Goal: Navigation & Orientation: Find specific page/section

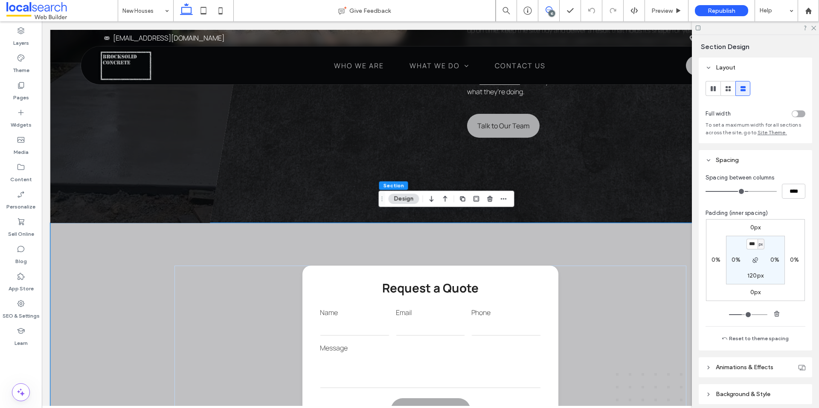
drag, startPoint x: 551, startPoint y: 10, endPoint x: 578, endPoint y: 118, distance: 111.7
click at [551, 10] on icon at bounding box center [549, 9] width 7 height 7
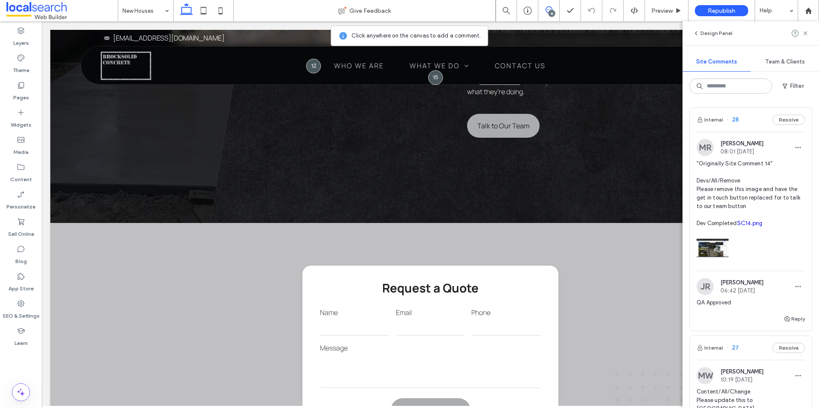
click at [548, 11] on icon at bounding box center [549, 9] width 7 height 7
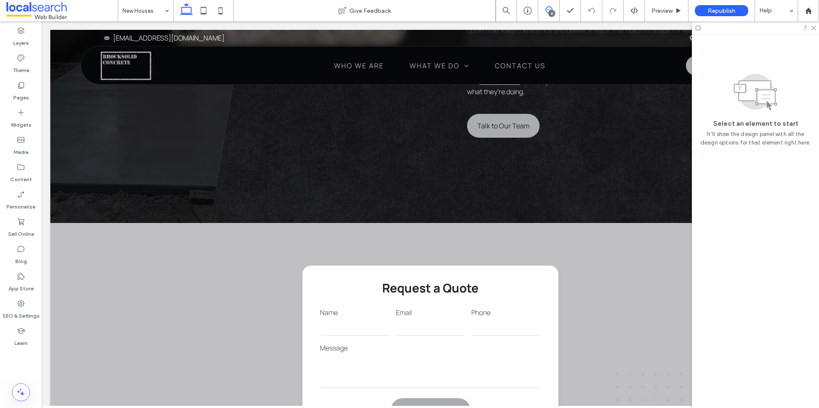
click at [548, 11] on icon at bounding box center [549, 9] width 7 height 7
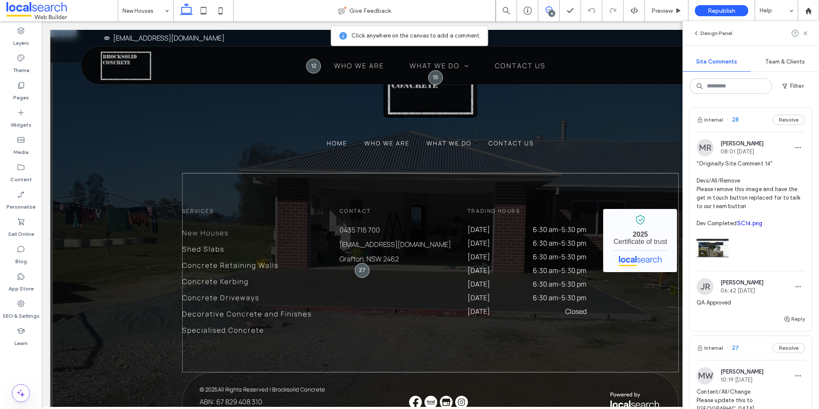
scroll to position [1885, 0]
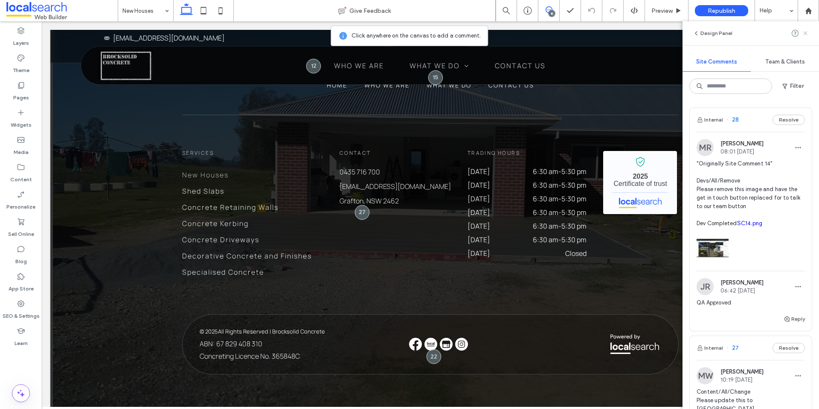
click at [806, 31] on icon at bounding box center [805, 33] width 7 height 7
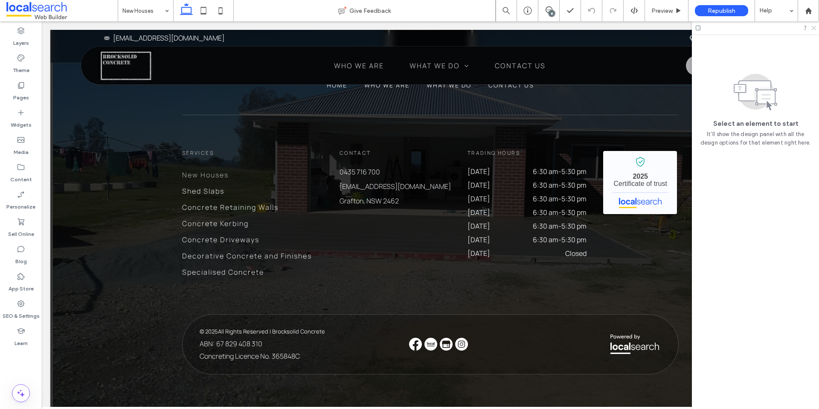
click at [813, 26] on icon at bounding box center [814, 28] width 6 height 6
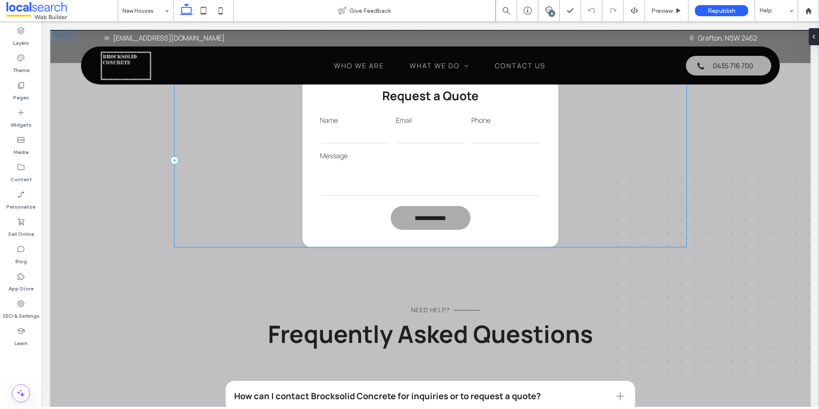
scroll to position [812, 0]
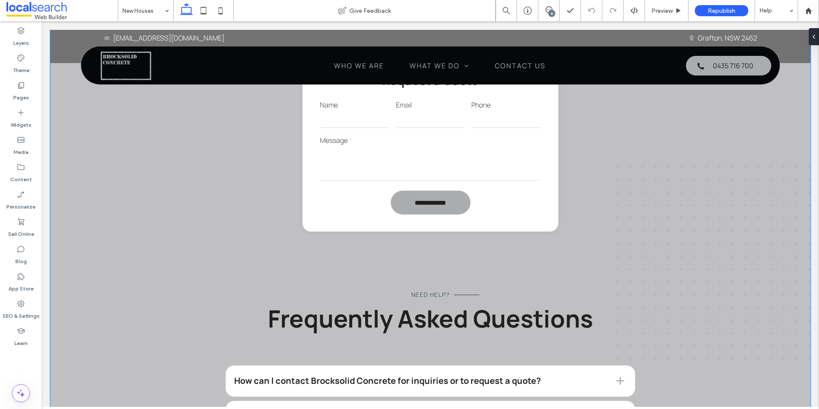
click at [768, 174] on div "**********" at bounding box center [430, 262] width 760 height 495
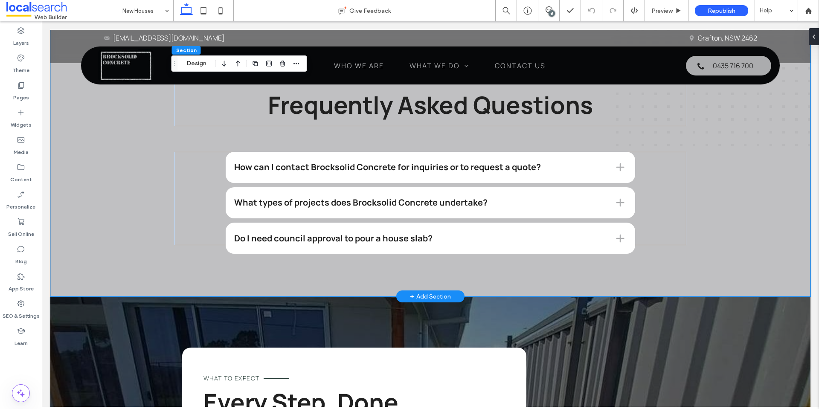
scroll to position [1153, 0]
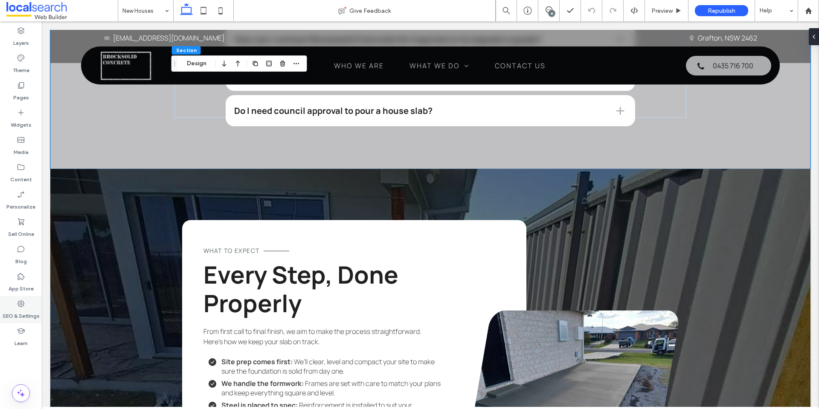
click at [28, 309] on label "SEO & Settings" at bounding box center [21, 314] width 37 height 12
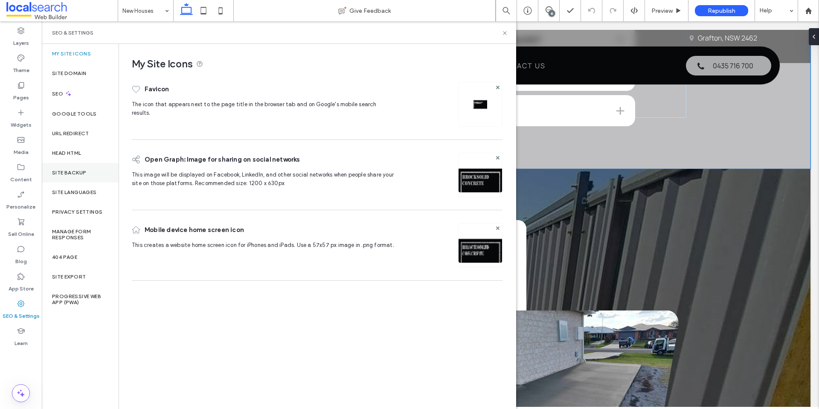
click at [88, 180] on div "Site Backup" at bounding box center [80, 173] width 77 height 20
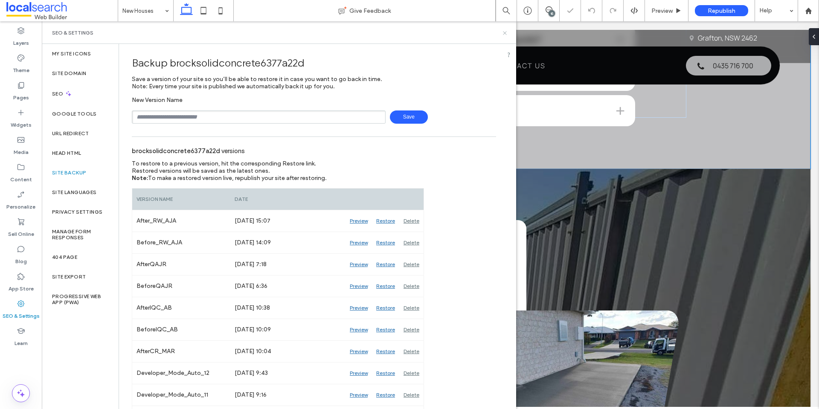
click at [503, 32] on icon at bounding box center [505, 33] width 6 height 6
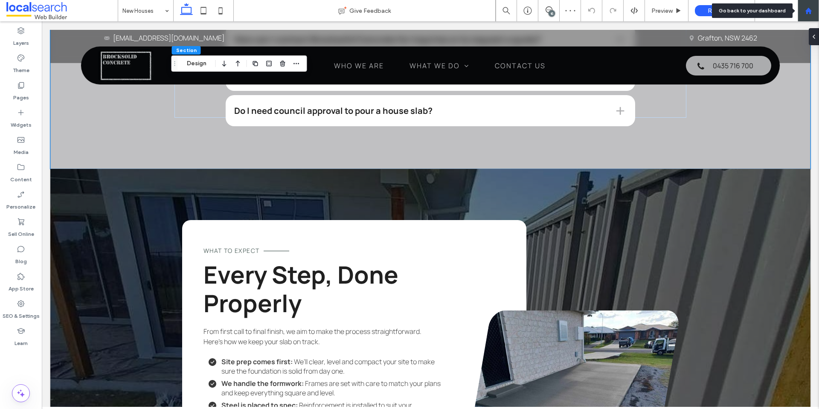
click at [816, 13] on div at bounding box center [808, 10] width 20 height 7
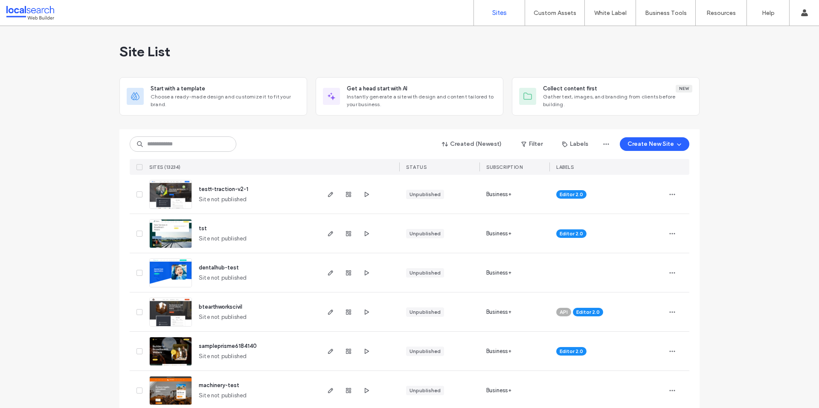
click at [172, 141] on input at bounding box center [183, 144] width 107 height 15
click at [551, 21] on div "Custom Assets" at bounding box center [554, 13] width 59 height 26
click at [550, 36] on label "Custom Templates" at bounding box center [557, 35] width 50 height 6
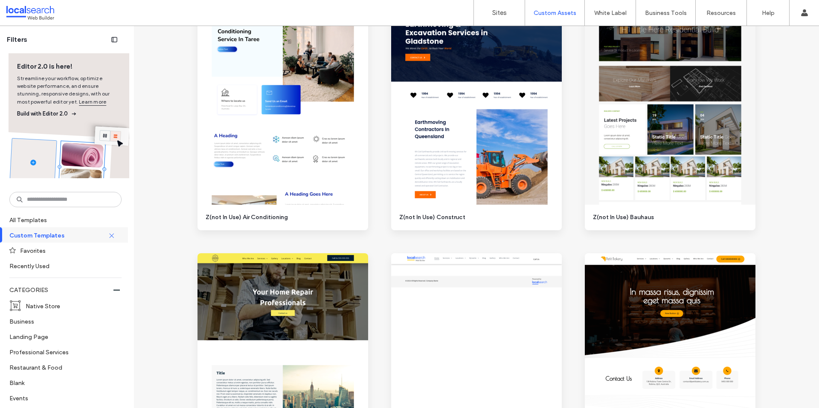
scroll to position [1536, 0]
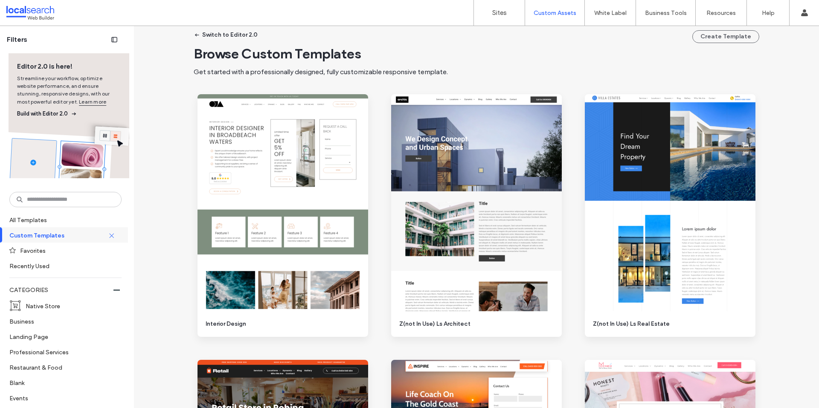
scroll to position [0, 0]
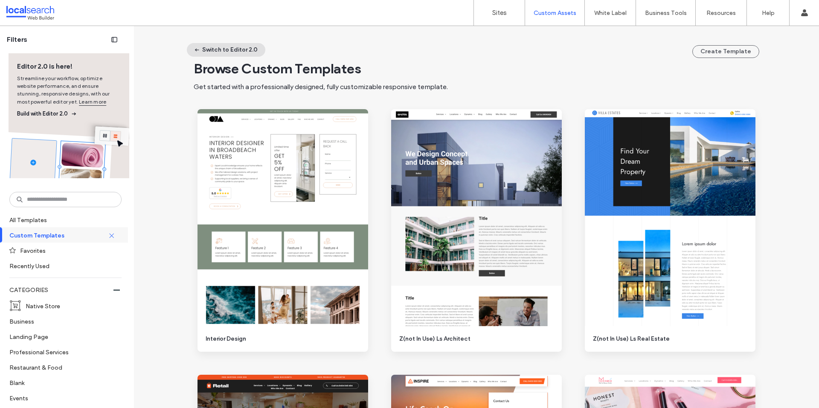
click at [199, 49] on button "Switch to Editor 2.0" at bounding box center [226, 50] width 79 height 14
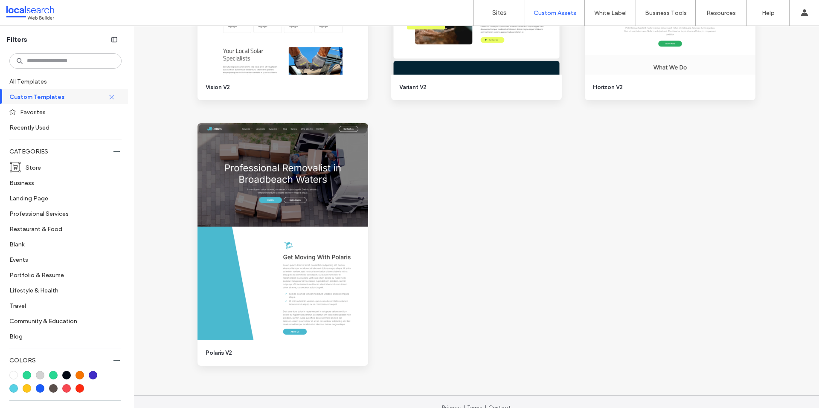
scroll to position [1904, 0]
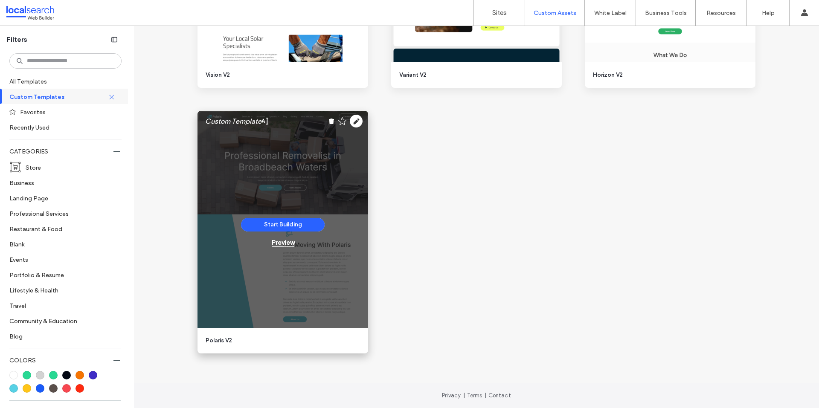
click at [276, 244] on div "Preview" at bounding box center [283, 243] width 23 height 8
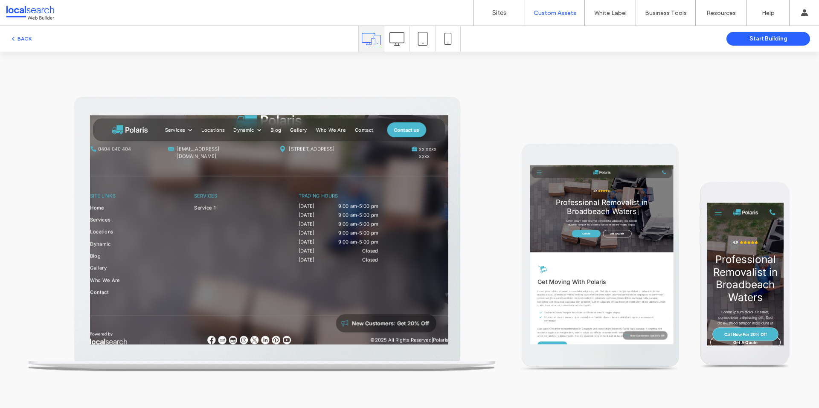
scroll to position [2363, 0]
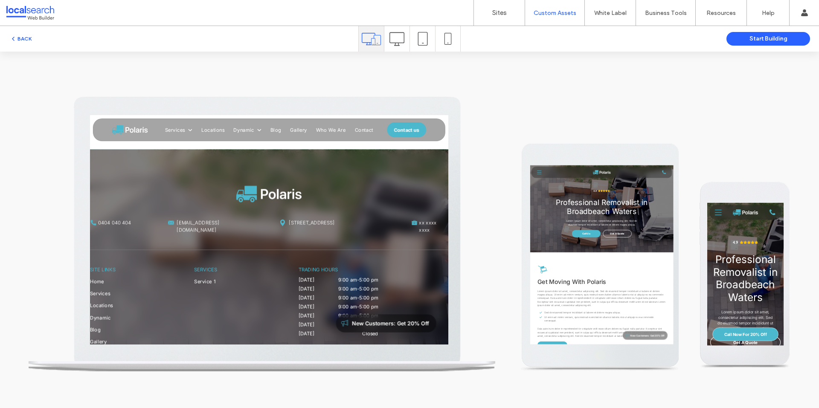
click at [28, 38] on button "BACK" at bounding box center [21, 39] width 22 height 10
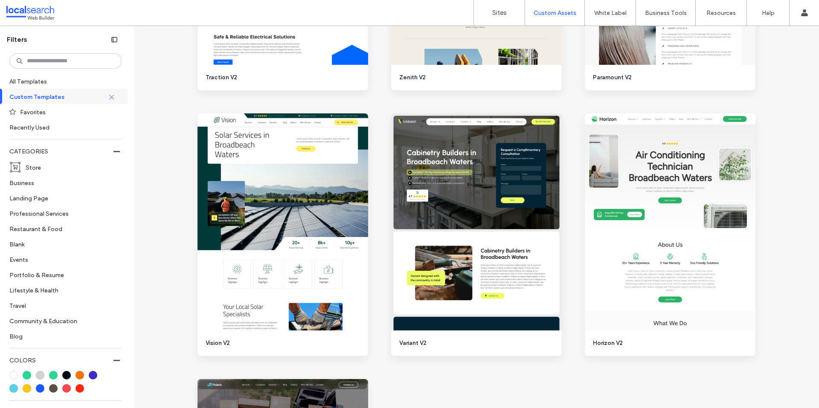
scroll to position [1648, 0]
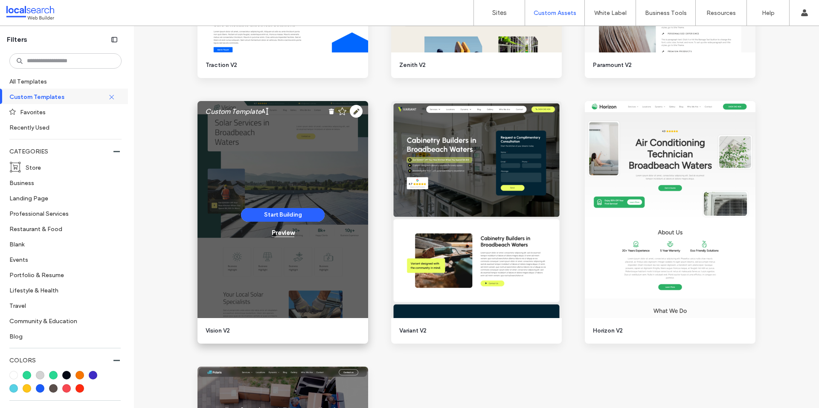
click at [274, 234] on div "Preview" at bounding box center [283, 233] width 23 height 8
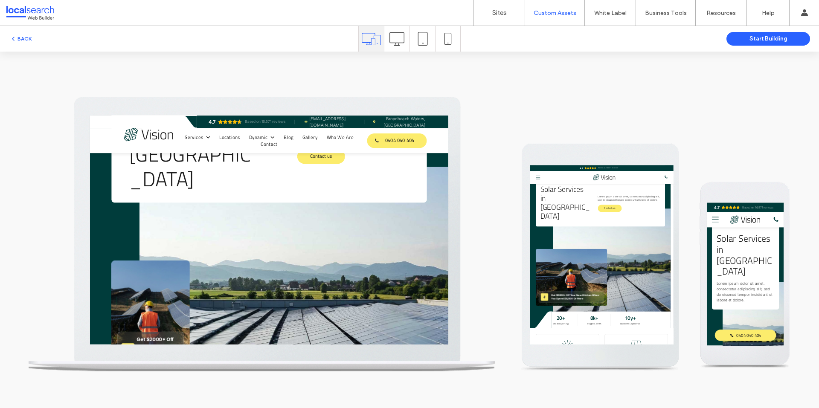
scroll to position [41, 0]
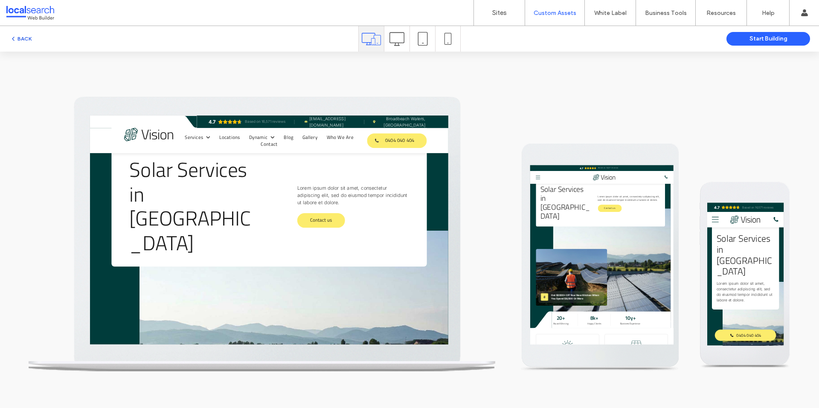
click at [13, 36] on icon "button" at bounding box center [13, 38] width 7 height 7
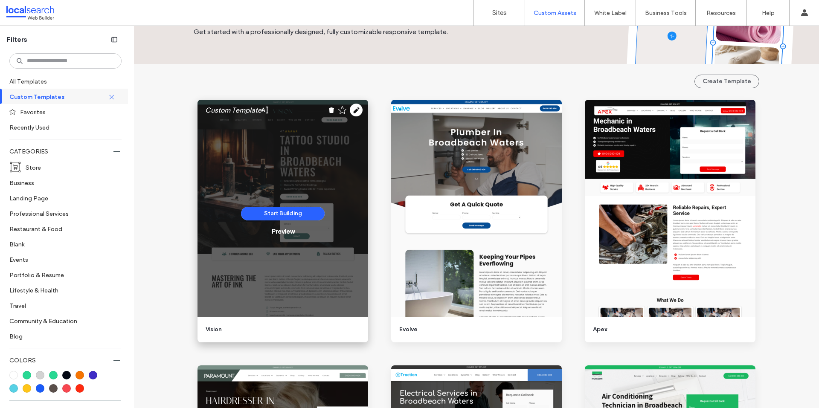
scroll to position [0, 0]
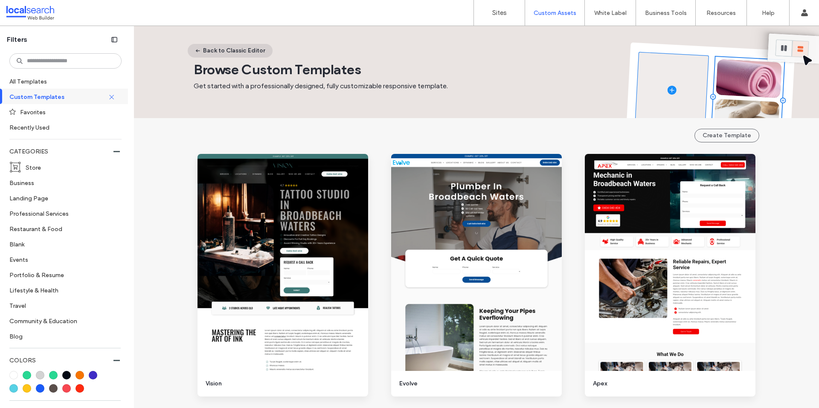
click at [210, 46] on button "Back to Classic Editor" at bounding box center [230, 51] width 85 height 14
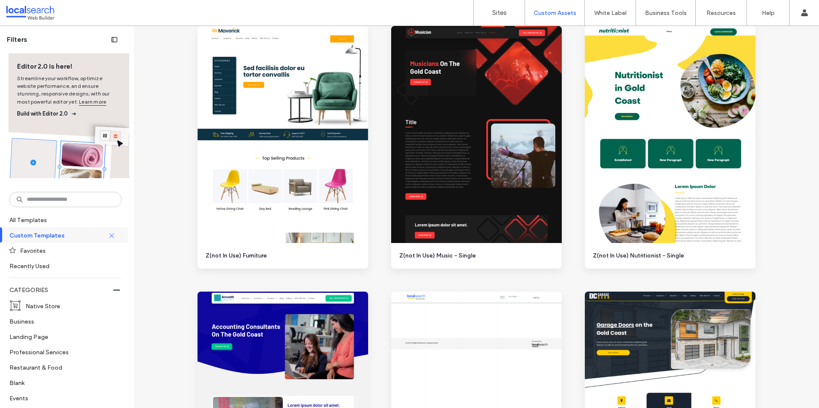
scroll to position [4053, 0]
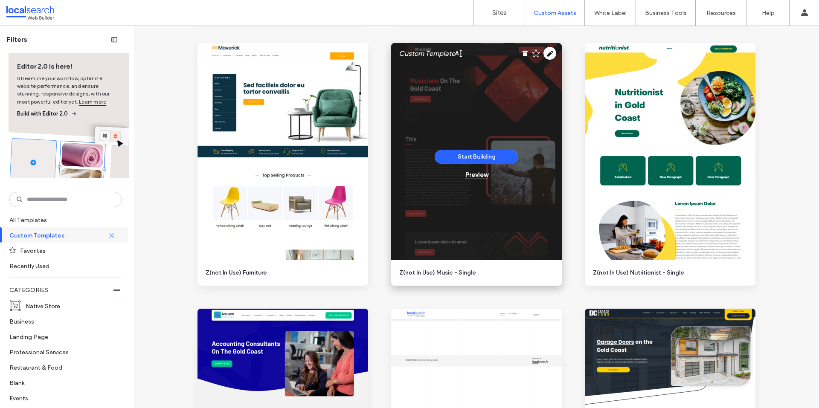
click at [478, 177] on div "Preview" at bounding box center [476, 175] width 23 height 8
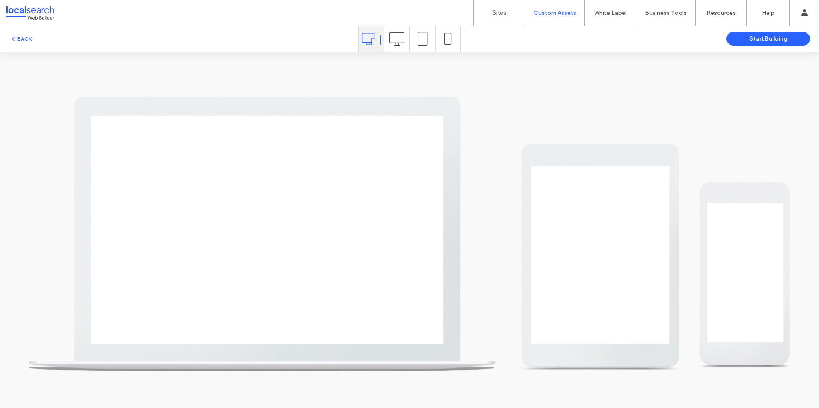
click at [396, 39] on icon at bounding box center [397, 39] width 15 height 15
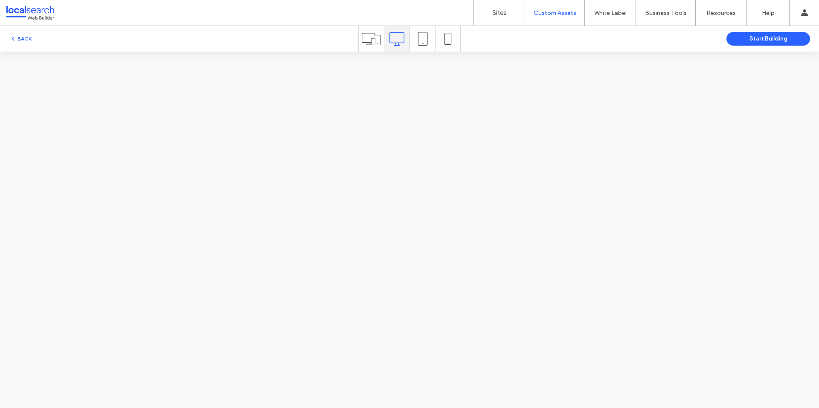
scroll to position [0, 0]
click at [370, 49] on span at bounding box center [371, 39] width 19 height 26
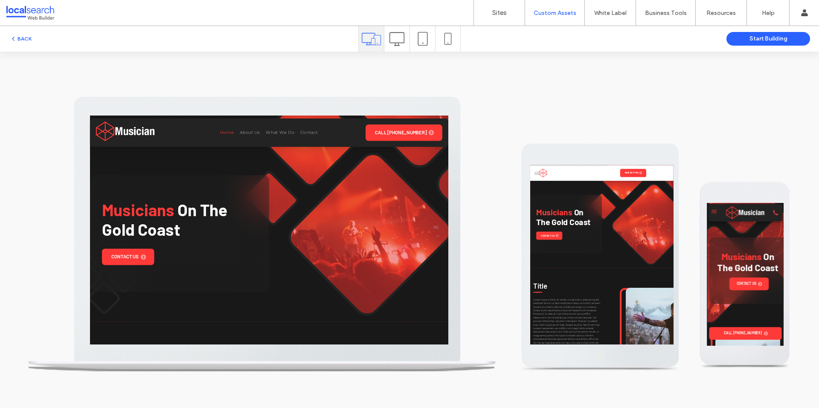
click at [399, 41] on icon at bounding box center [397, 39] width 15 height 15
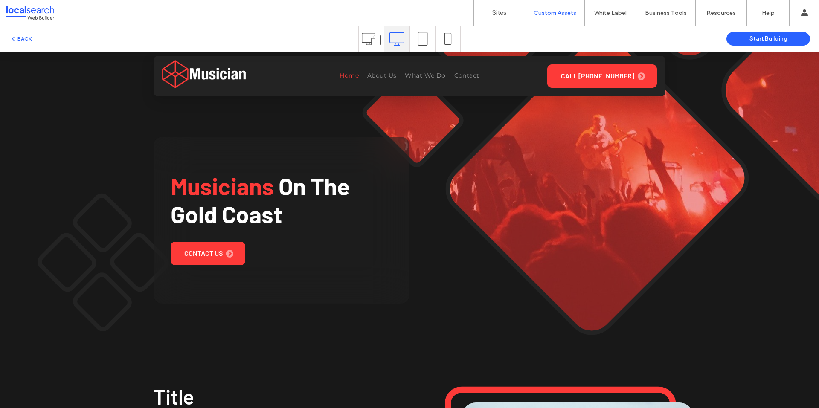
click at [341, 79] on span "Home" at bounding box center [349, 75] width 19 height 9
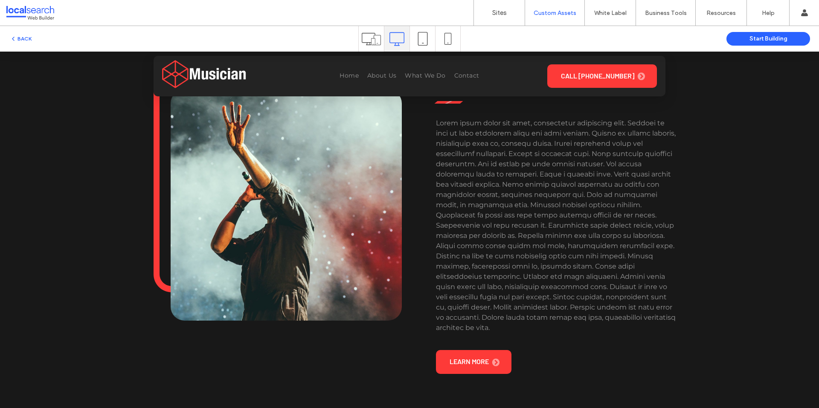
scroll to position [939, 0]
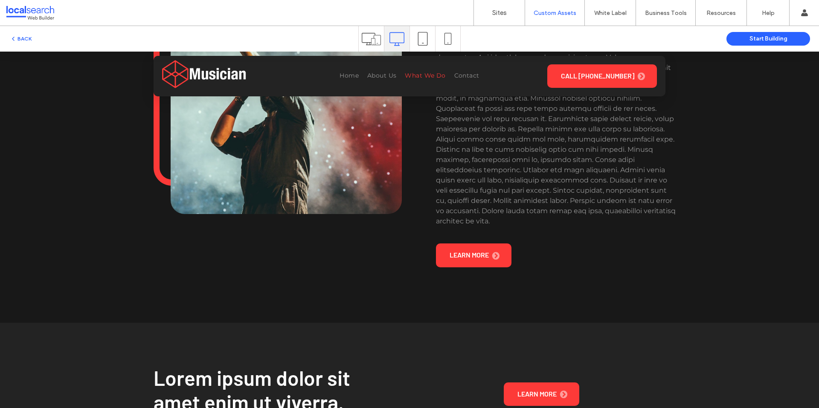
click at [422, 74] on span "What We Do" at bounding box center [425, 75] width 41 height 9
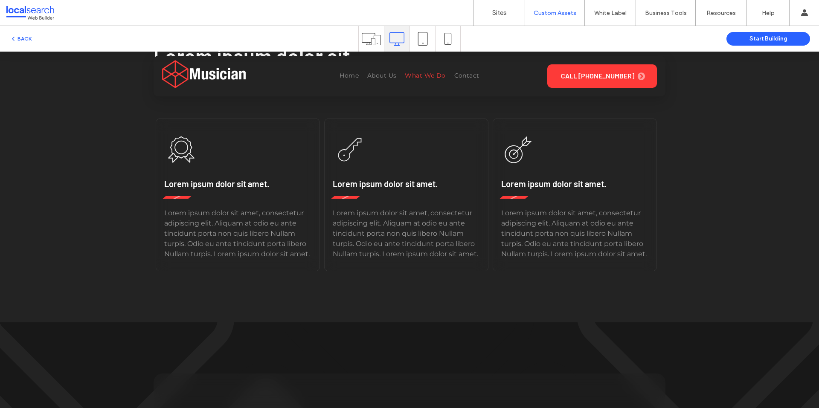
scroll to position [1262, 0]
click at [464, 77] on span "Contact" at bounding box center [466, 75] width 25 height 9
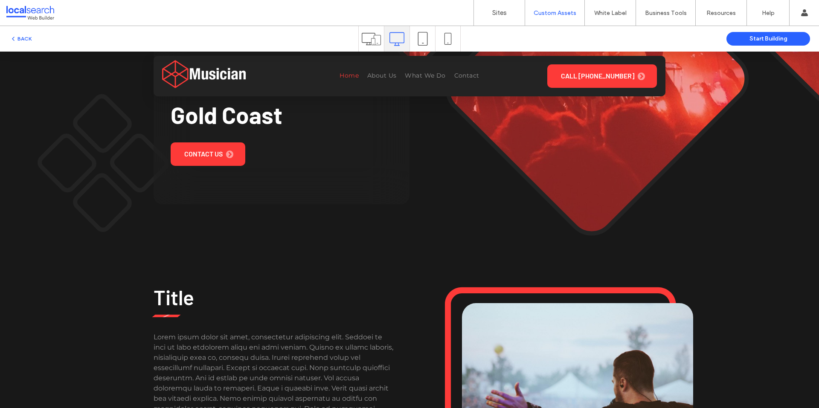
scroll to position [0, 0]
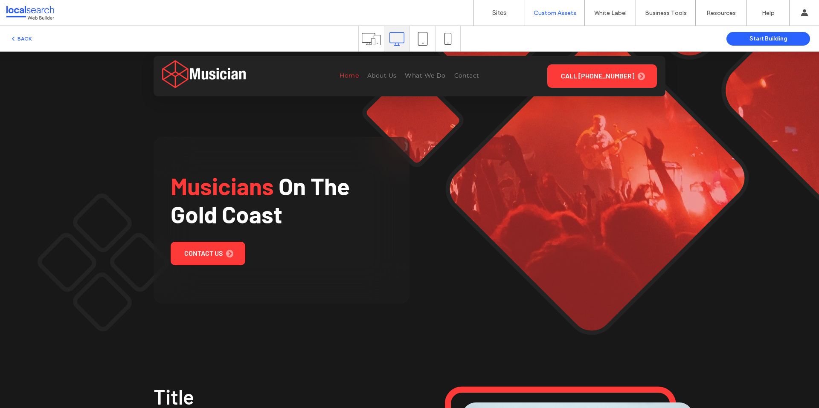
click at [374, 37] on use at bounding box center [371, 39] width 19 height 12
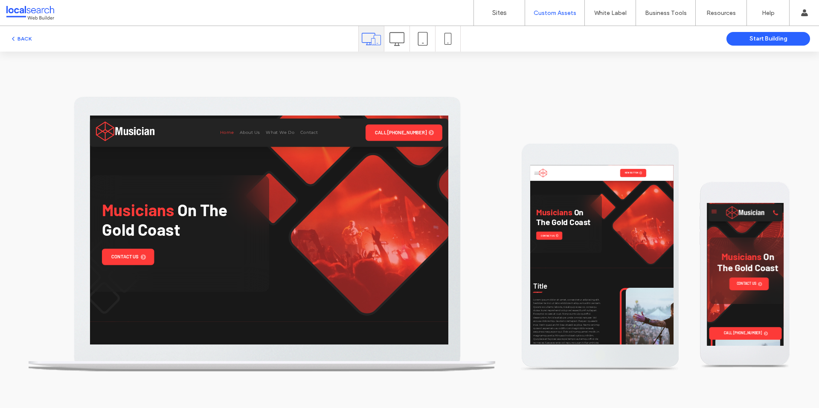
click at [474, 195] on div at bounding box center [285, 252] width 512 height 327
click at [473, 217] on div at bounding box center [285, 252] width 512 height 327
